Goal: Information Seeking & Learning: Check status

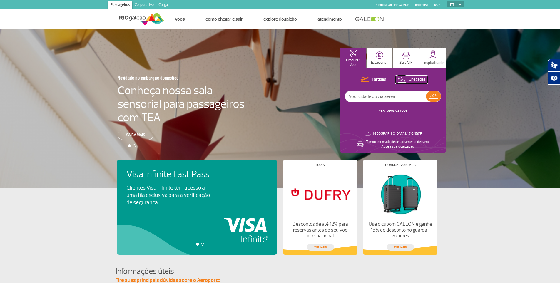
click at [401, 77] on img at bounding box center [401, 79] width 8 height 8
click at [407, 80] on button "Chegadas" at bounding box center [411, 80] width 32 height 8
click at [404, 99] on input "text" at bounding box center [385, 96] width 81 height 11
click at [349, 110] on div "Partidas Chegadas VER TODOS OS VOOS" at bounding box center [393, 97] width 96 height 43
click at [387, 108] on button "VER TODOS OS VOOS" at bounding box center [393, 110] width 32 height 5
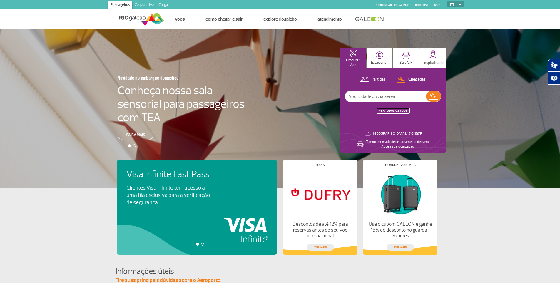
click at [389, 108] on button "VER TODOS OS VOOS" at bounding box center [393, 110] width 32 height 5
click at [411, 81] on p "Chegadas" at bounding box center [416, 80] width 17 height 6
click at [400, 111] on link "VER TODOS OS VOOS" at bounding box center [393, 111] width 28 height 4
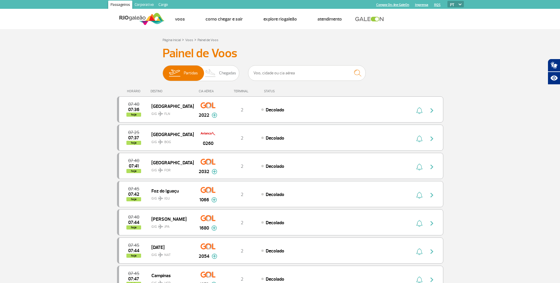
click at [215, 82] on div "Partidas Chegadas" at bounding box center [200, 74] width 77 height 18
click at [214, 73] on img at bounding box center [210, 72] width 17 height 15
click at [162, 70] on input "Partidas Chegadas" at bounding box center [162, 70] width 0 height 0
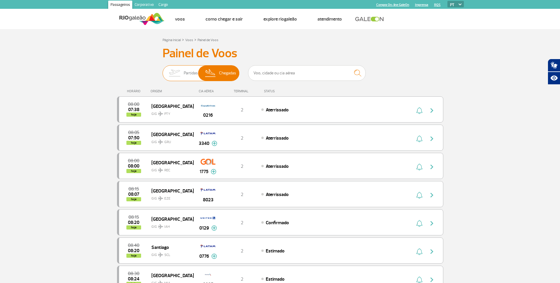
click at [185, 72] on span "Partidas" at bounding box center [191, 72] width 14 height 15
click at [162, 70] on input "Partidas Chegadas" at bounding box center [162, 70] width 0 height 0
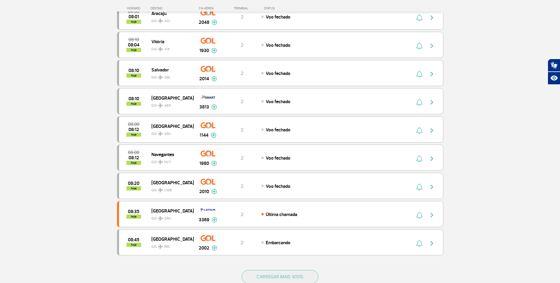
scroll to position [441, 0]
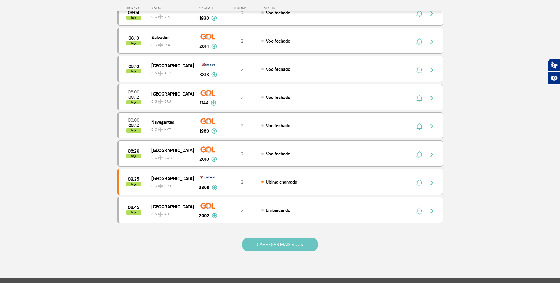
click at [298, 239] on button "CARREGAR MAIS VOOS" at bounding box center [279, 245] width 77 height 14
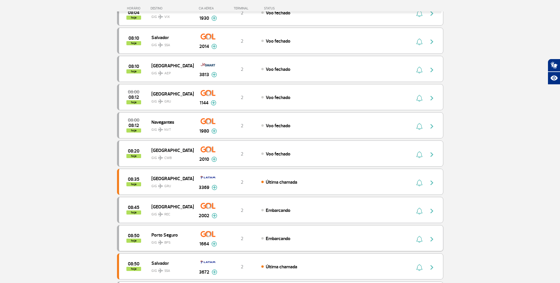
click at [371, 242] on div "08:50 hoje [GEOGRAPHIC_DATA] GIG BPS 1664 2 Embarcando Parcerias: Avianca 2623 …" at bounding box center [280, 238] width 326 height 26
click at [432, 237] on img "button" at bounding box center [431, 239] width 7 height 7
click at [437, 209] on button "button" at bounding box center [433, 209] width 14 height 9
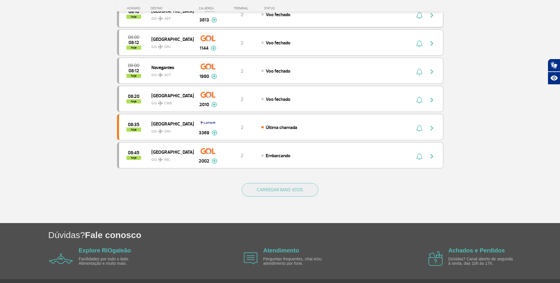
scroll to position [513, 0]
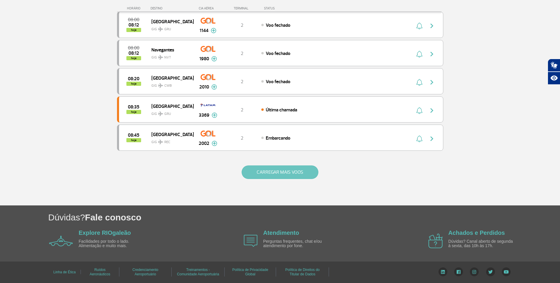
click at [281, 169] on button "CARREGAR MAIS VOOS" at bounding box center [279, 172] width 77 height 14
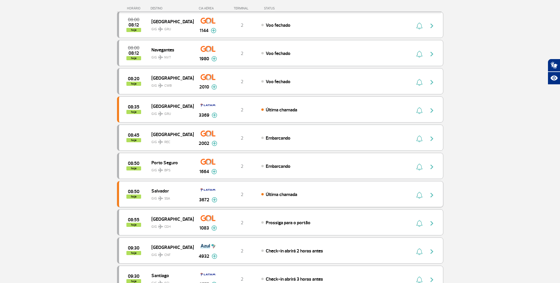
click at [430, 197] on img "button" at bounding box center [431, 195] width 7 height 7
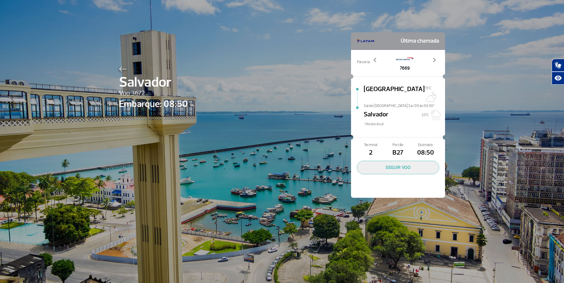
click at [406, 38] on span "Última chamada" at bounding box center [420, 41] width 38 height 12
click at [413, 171] on div "Terminal 2 Portão B27 Estimado 08:50 SEGUIR VOO" at bounding box center [398, 169] width 94 height 57
click at [406, 161] on button "SEGUIR VOO" at bounding box center [398, 168] width 82 height 14
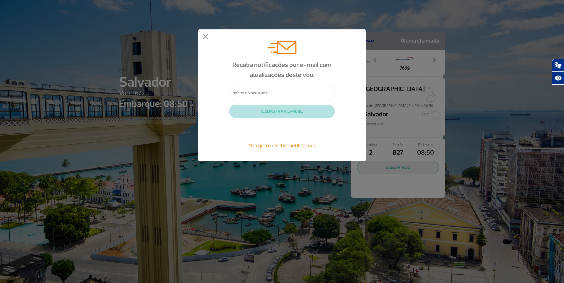
click at [199, 31] on div "Receba notificações por e-mail com atualizações deste voo. CADASTRAR E-MAIL Não…" at bounding box center [281, 95] width 167 height 132
click at [206, 38] on button at bounding box center [206, 37] width 6 height 6
